Goal: Information Seeking & Learning: Learn about a topic

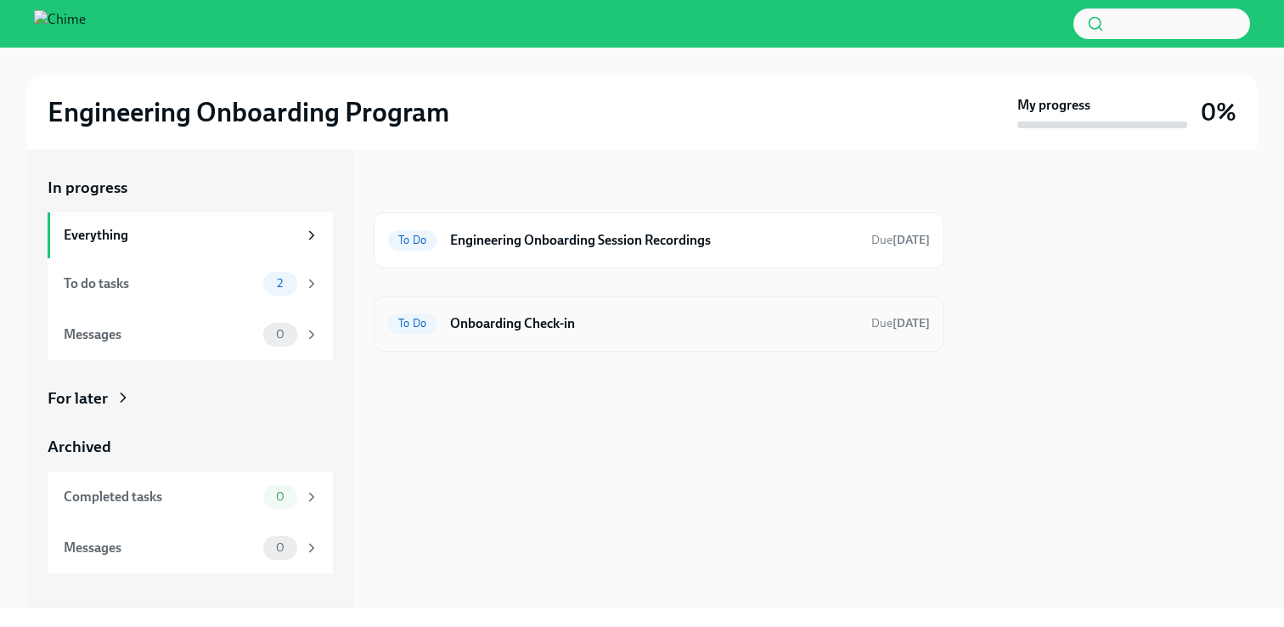
click at [545, 321] on h6 "Onboarding Check-in" at bounding box center [654, 323] width 408 height 19
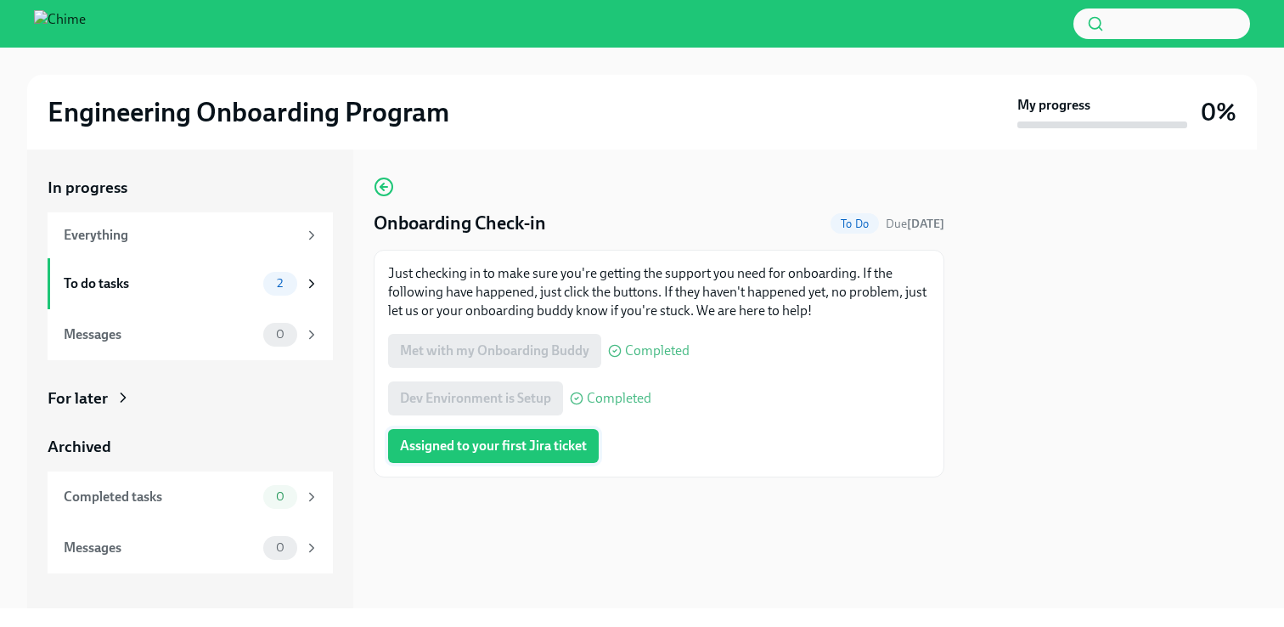
click at [488, 442] on span "Assigned to your first Jira ticket" at bounding box center [493, 445] width 187 height 17
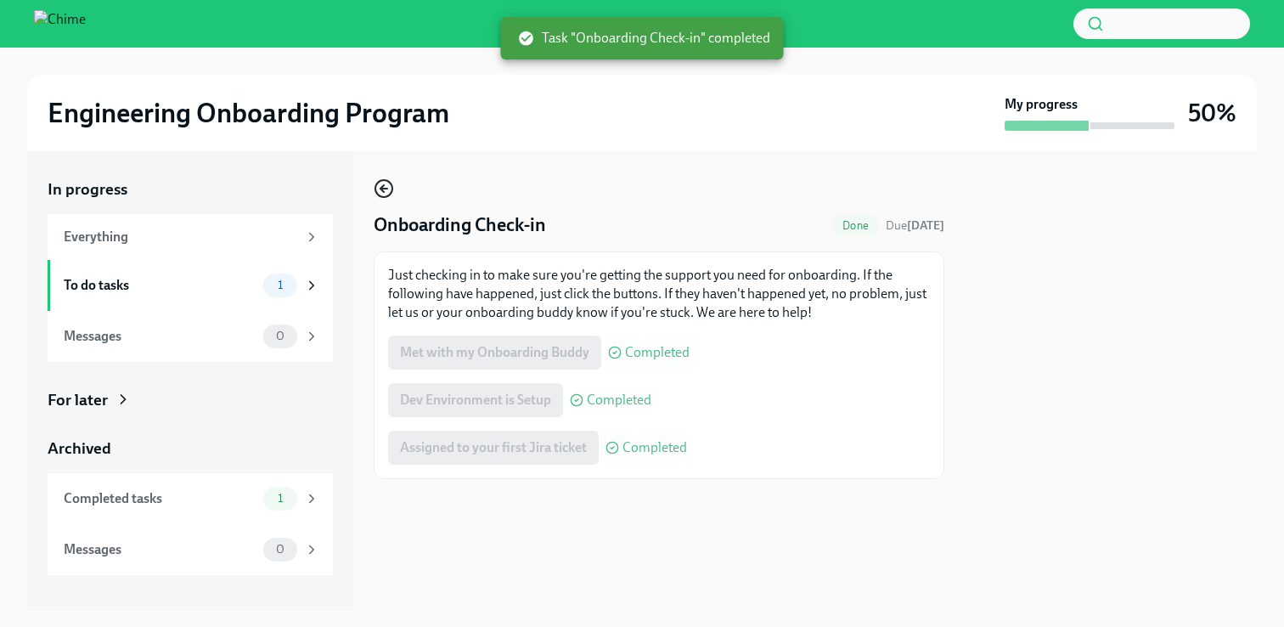
click at [389, 180] on icon "button" at bounding box center [384, 188] width 20 height 20
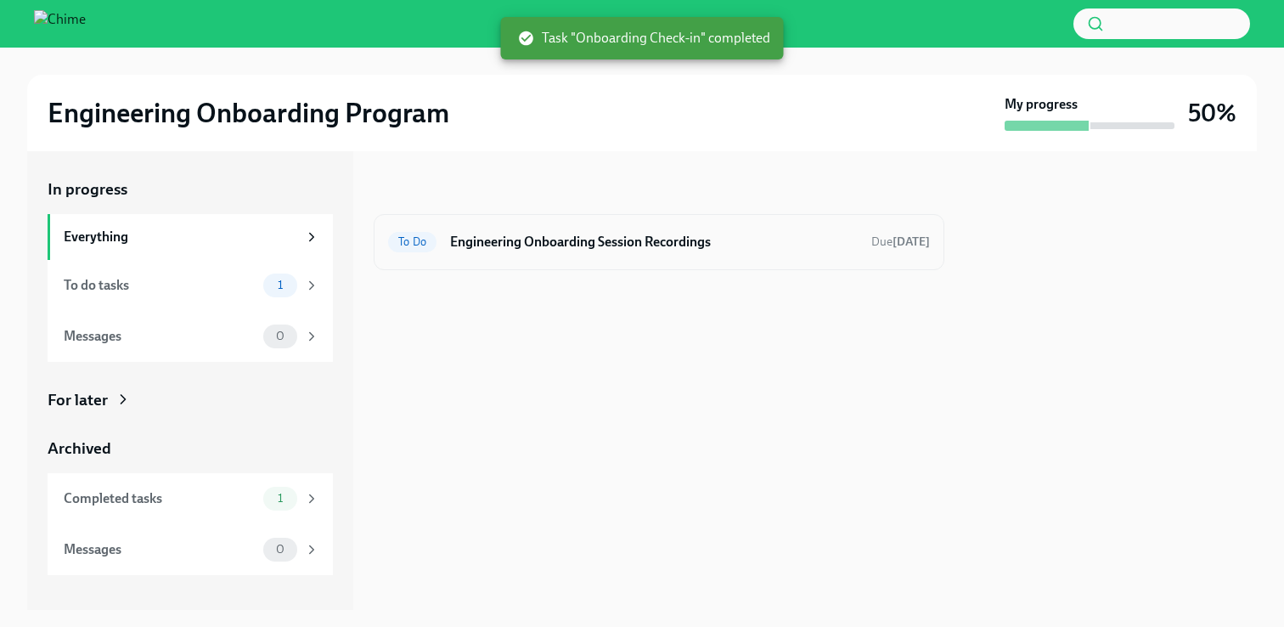
click at [600, 233] on h6 "Engineering Onboarding Session Recordings" at bounding box center [654, 242] width 408 height 19
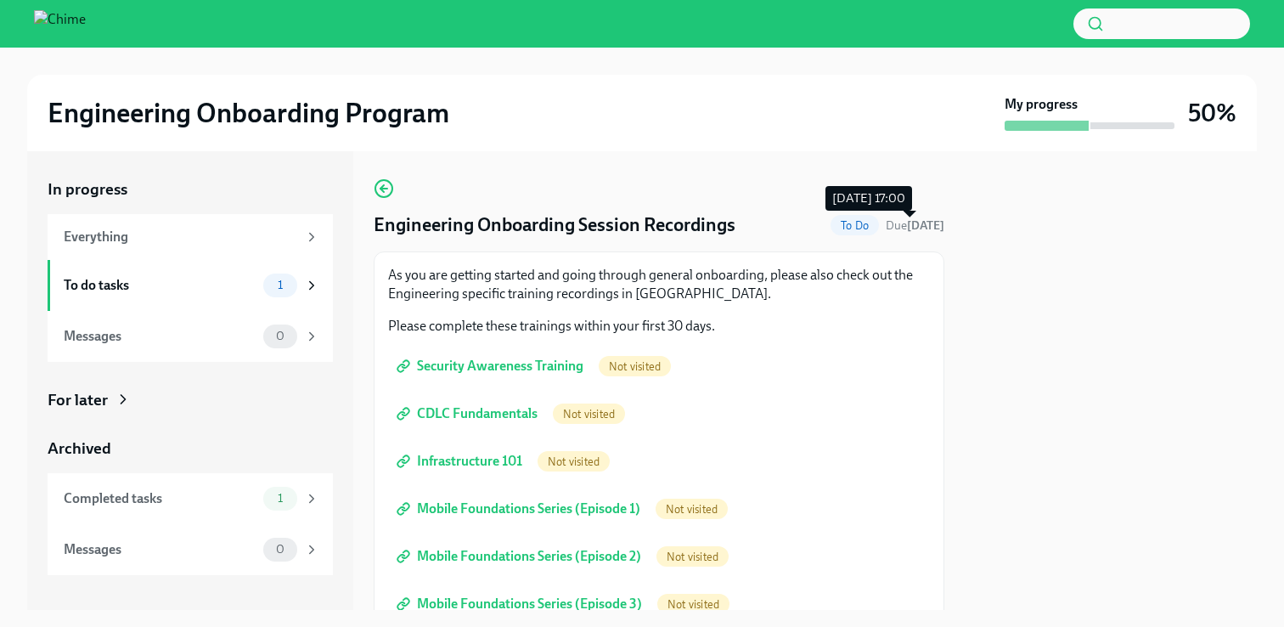
click at [915, 222] on strong "[DATE]" at bounding box center [925, 225] width 37 height 14
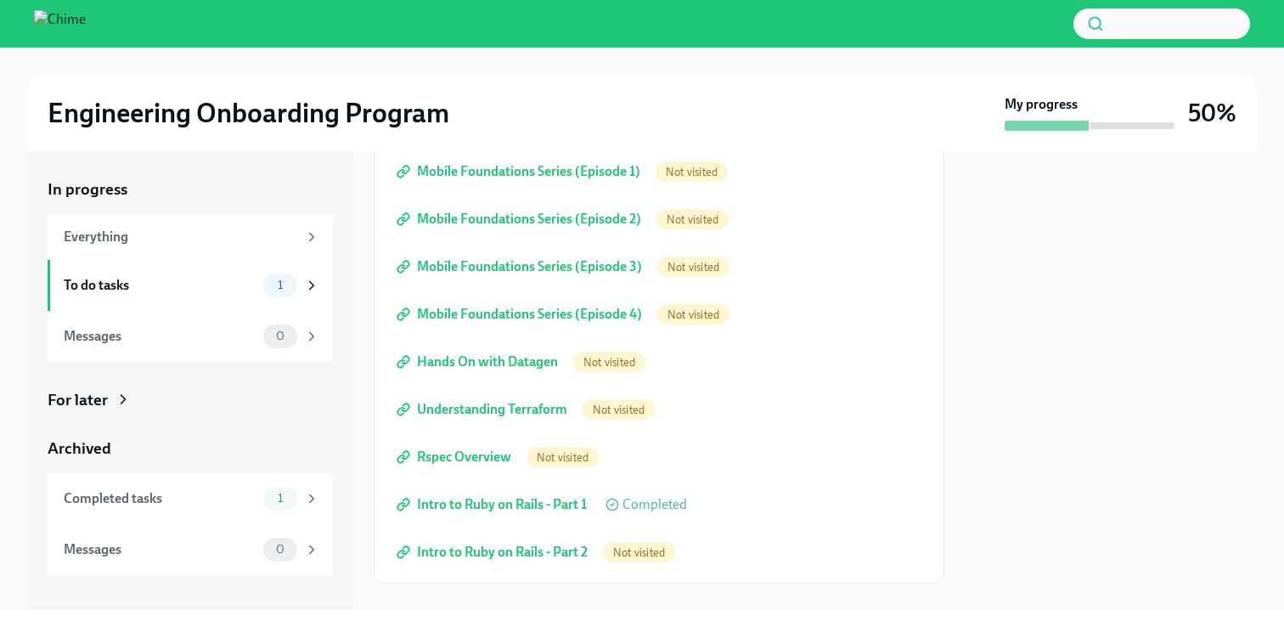
scroll to position [365, 0]
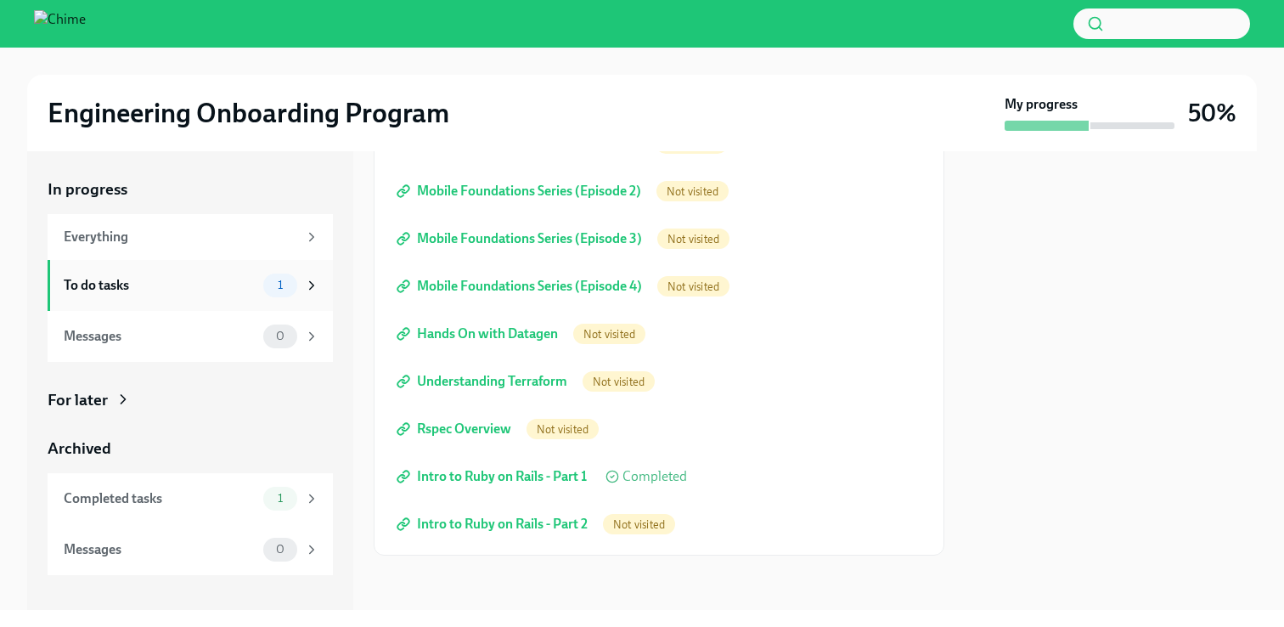
click at [168, 293] on div "To do tasks" at bounding box center [160, 285] width 193 height 19
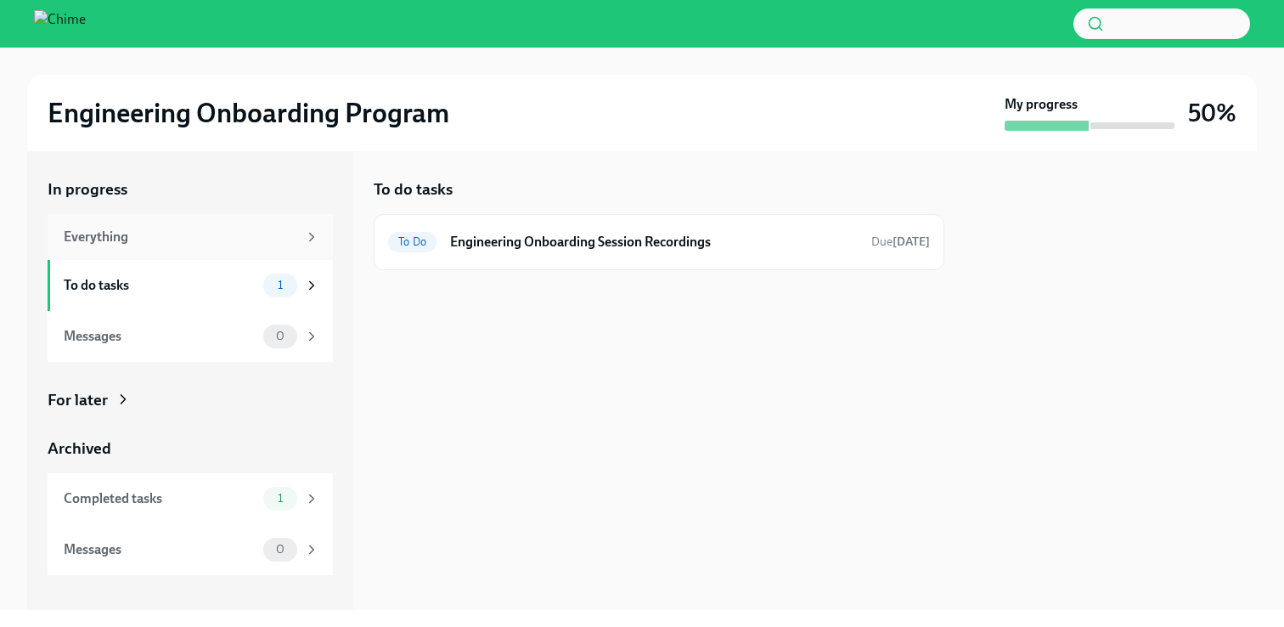
click at [228, 234] on div "Everything" at bounding box center [181, 237] width 234 height 19
click at [255, 230] on div "Everything" at bounding box center [181, 237] width 234 height 19
click at [199, 311] on div "Messages 0" at bounding box center [190, 336] width 285 height 51
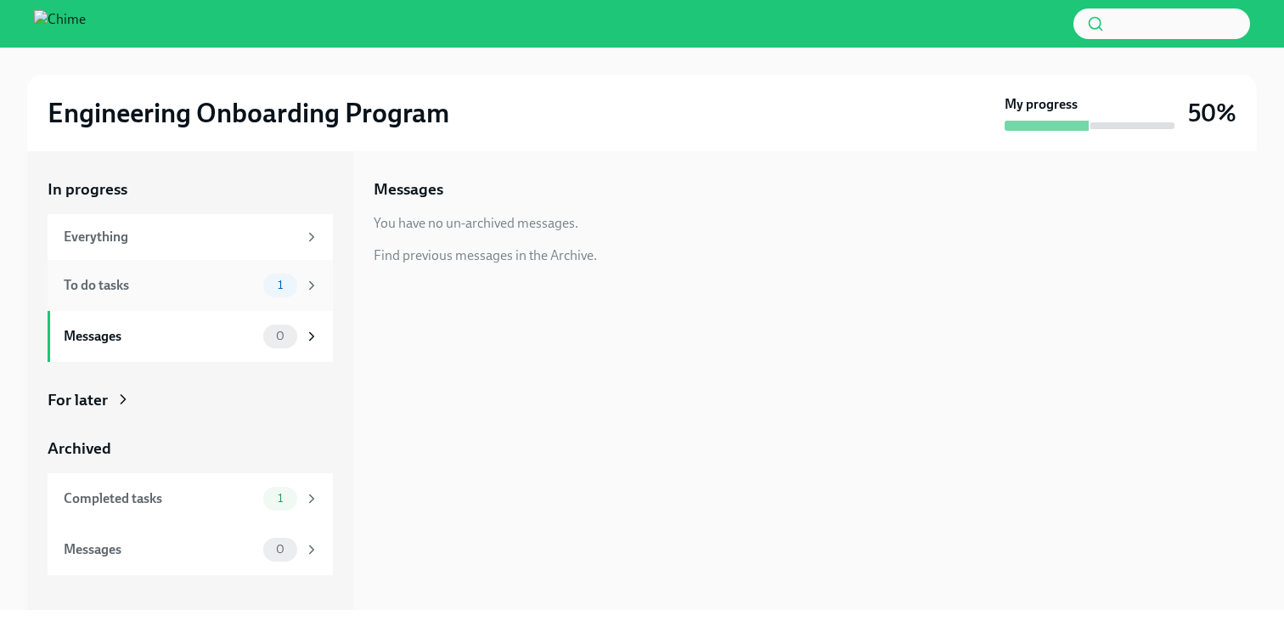
click at [226, 274] on div "To do tasks 1" at bounding box center [192, 285] width 256 height 24
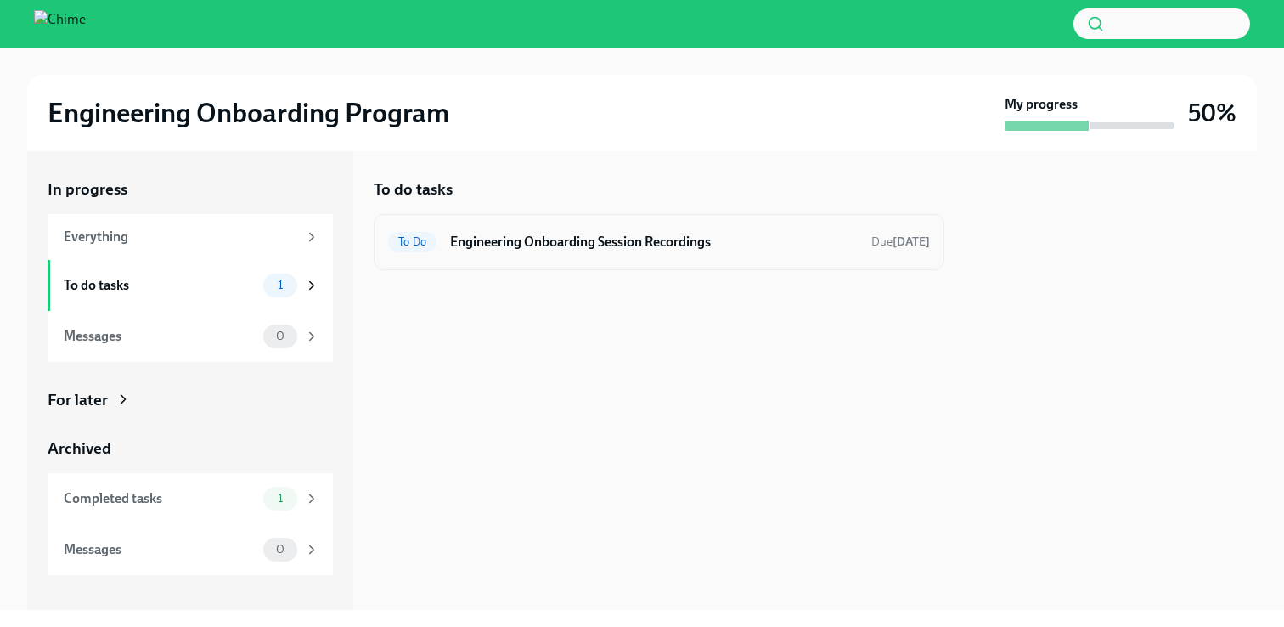
click at [500, 246] on h6 "Engineering Onboarding Session Recordings" at bounding box center [654, 242] width 408 height 19
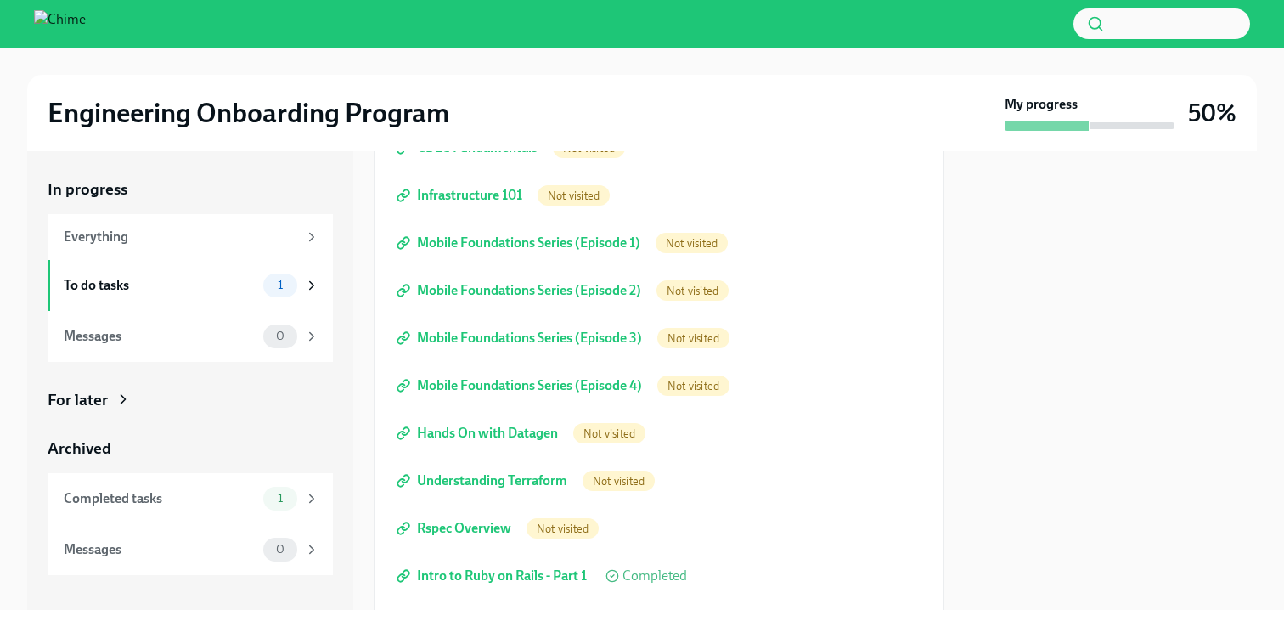
scroll to position [264, 0]
click at [447, 203] on span "Infrastructure 101" at bounding box center [461, 197] width 122 height 17
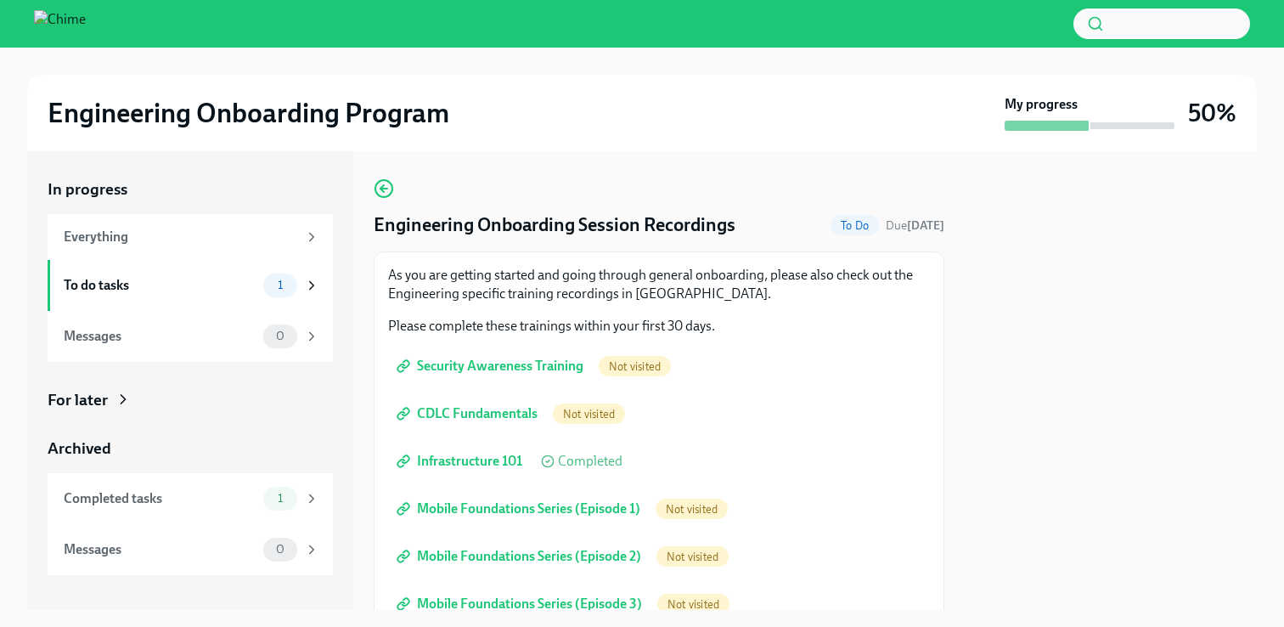
click at [515, 416] on span "CDLC Fundamentals" at bounding box center [469, 413] width 138 height 17
click at [571, 367] on span "Security Awareness Training" at bounding box center [491, 366] width 183 height 17
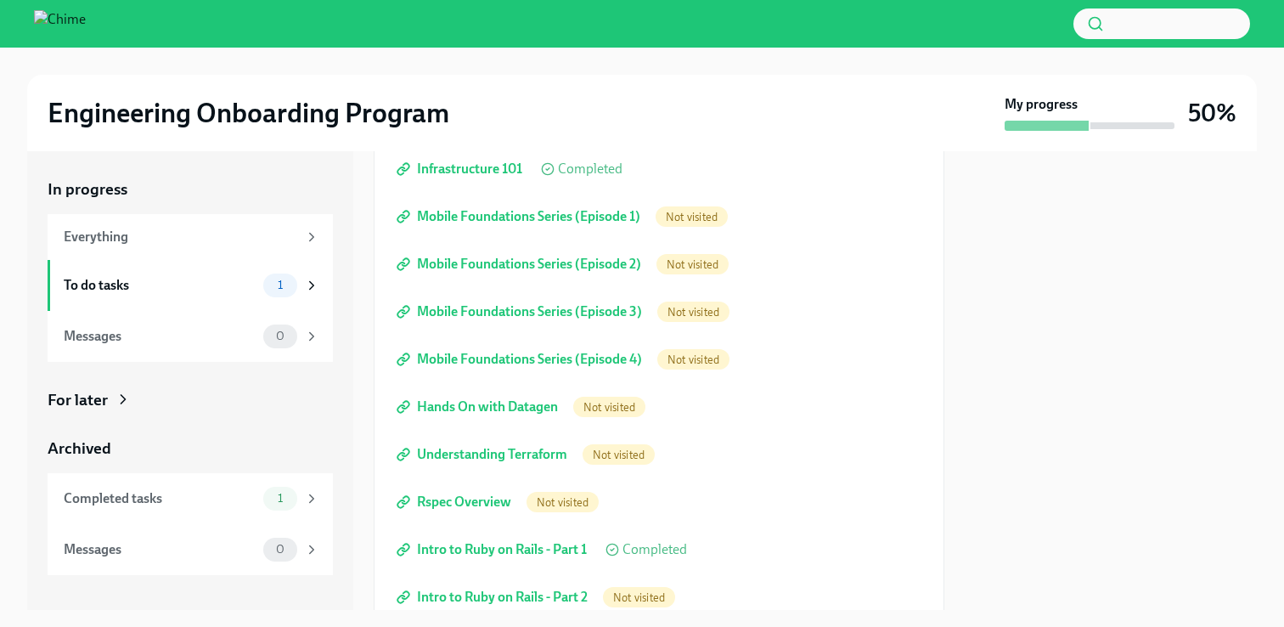
scroll to position [365, 0]
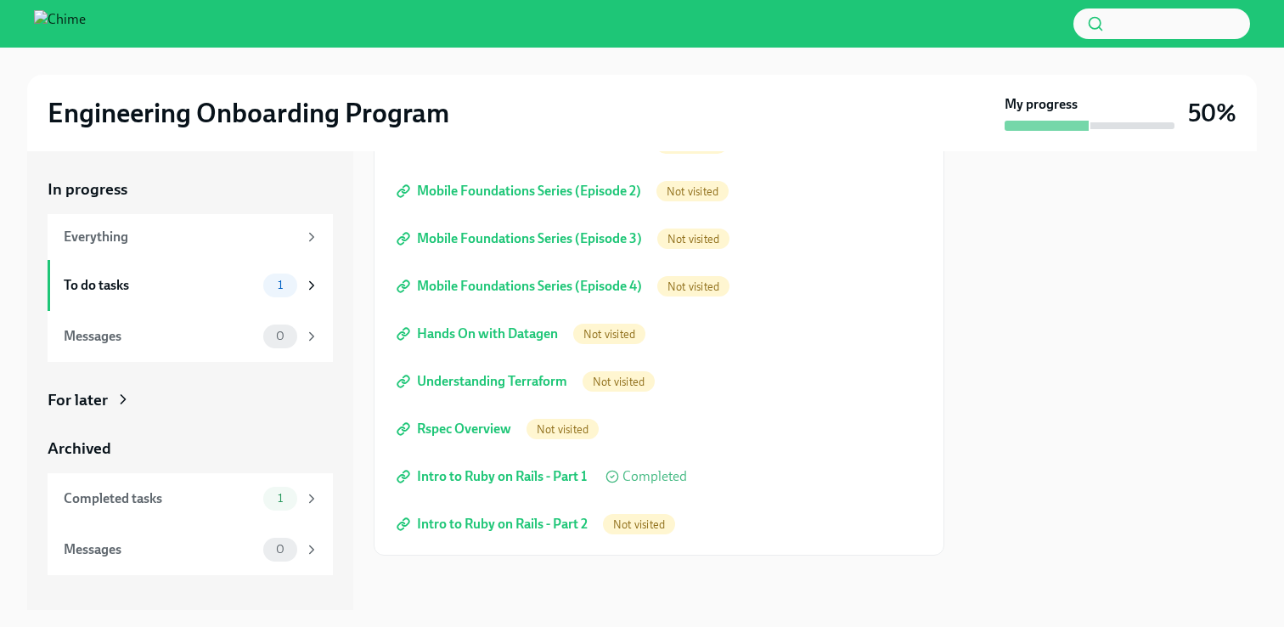
click at [492, 433] on span "Rspec Overview" at bounding box center [455, 428] width 111 height 17
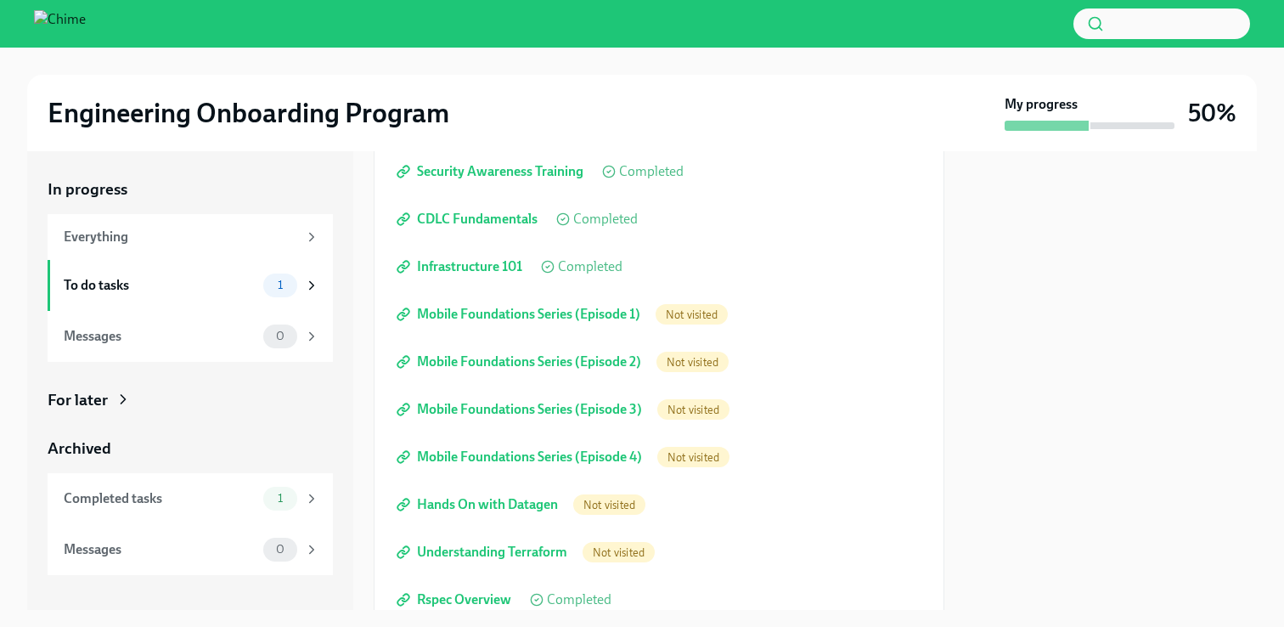
scroll to position [214, 0]
